Goal: Find contact information: Find contact information

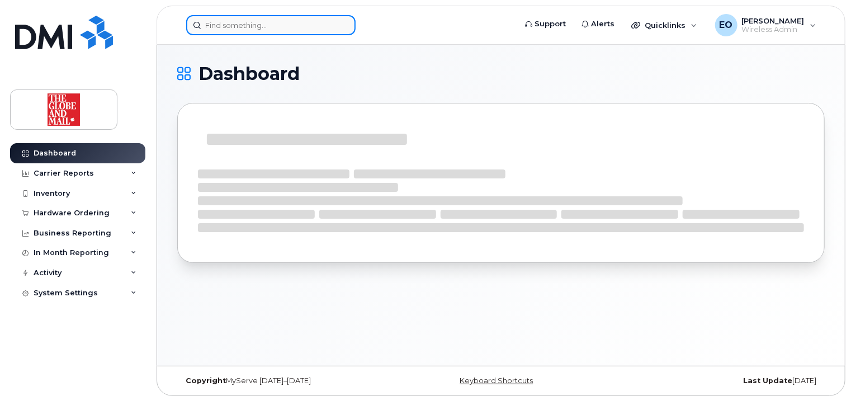
click at [243, 29] on input at bounding box center [270, 25] width 169 height 20
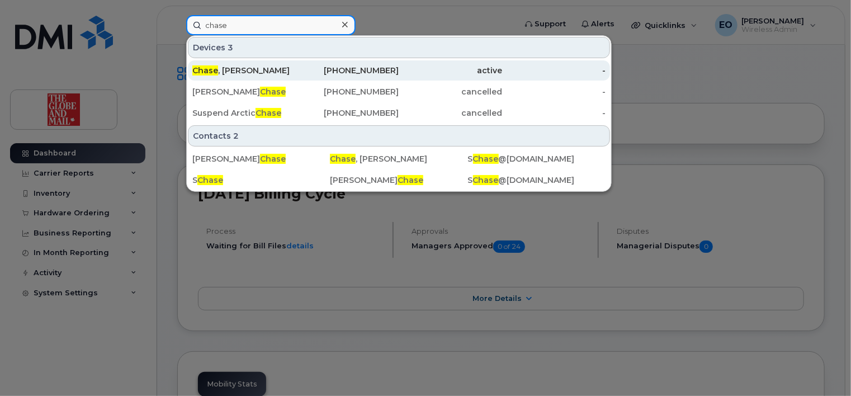
type input "chase"
drag, startPoint x: 276, startPoint y: 69, endPoint x: 257, endPoint y: 70, distance: 18.5
click at [276, 69] on div "Chase , Steven" at bounding box center [243, 70] width 103 height 11
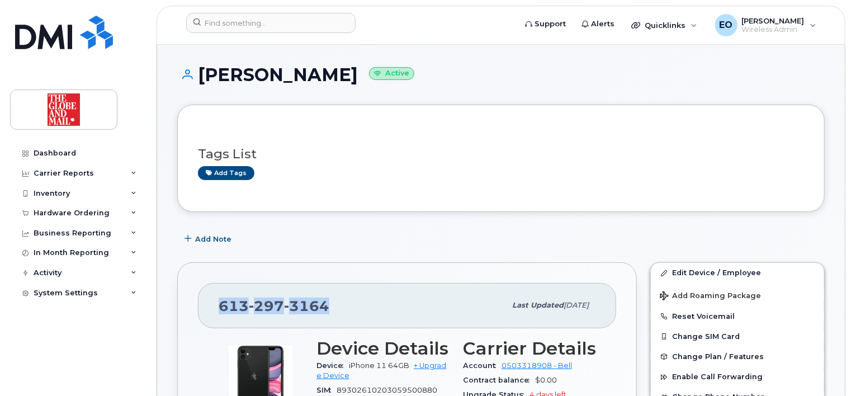
drag, startPoint x: 358, startPoint y: 299, endPoint x: 213, endPoint y: 304, distance: 145.5
click at [213, 304] on div "[PHONE_NUMBER] Last updated [DATE]" at bounding box center [407, 305] width 418 height 45
drag, startPoint x: 213, startPoint y: 304, endPoint x: 228, endPoint y: 306, distance: 15.2
copy span "[PHONE_NUMBER]"
drag, startPoint x: 135, startPoint y: 50, endPoint x: 136, endPoint y: 42, distance: 8.0
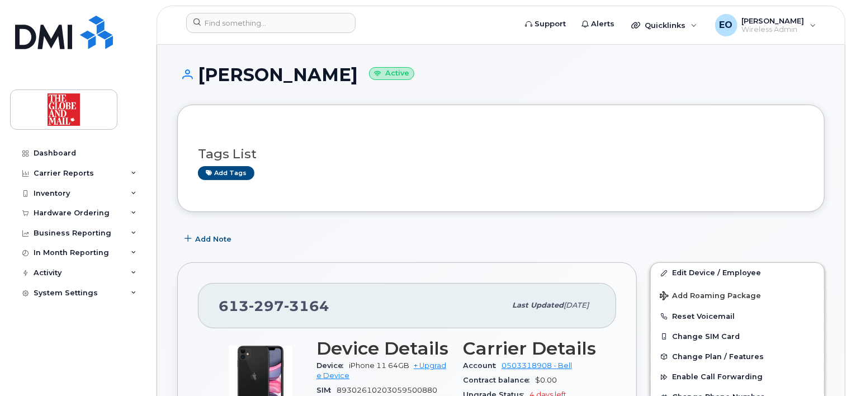
click at [135, 49] on div "Dashboard Carrier Reports Monthly Billing Data Daily Data Pooling Data Behavior…" at bounding box center [76, 198] width 152 height 396
